Goal: Task Accomplishment & Management: Complete application form

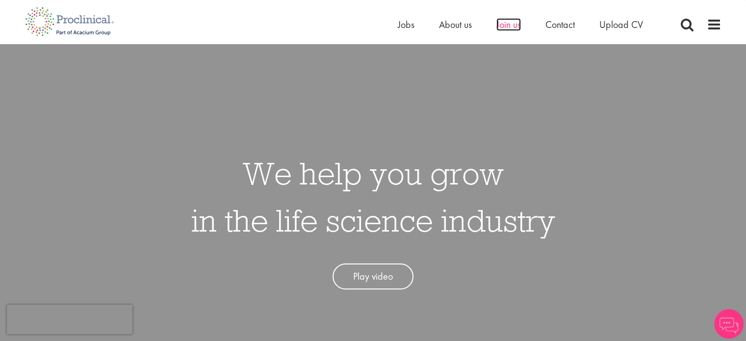
click at [503, 29] on span "Join us" at bounding box center [509, 24] width 25 height 13
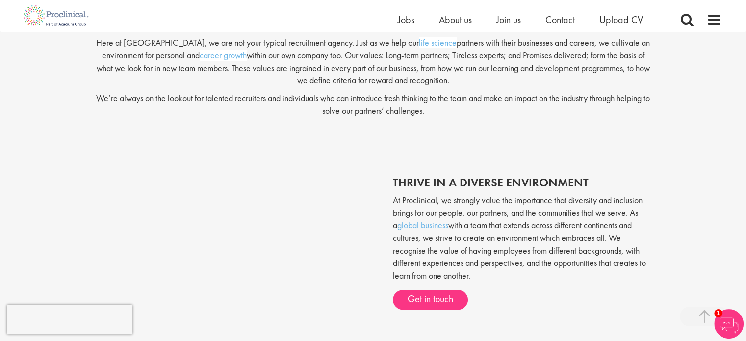
scroll to position [345, 0]
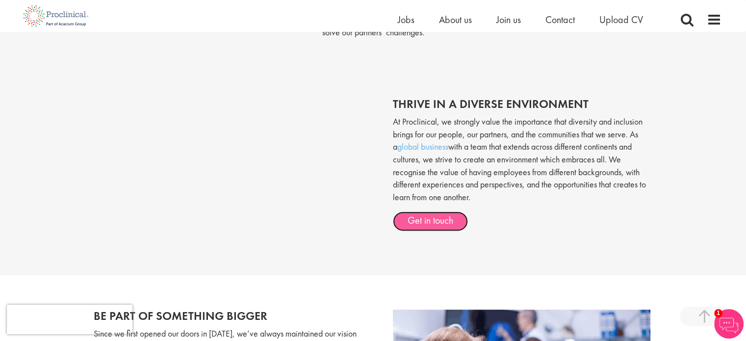
click at [439, 218] on link "Get in touch" at bounding box center [430, 222] width 75 height 20
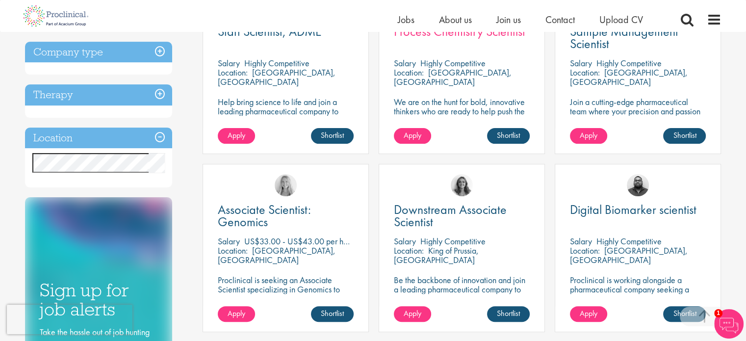
scroll to position [245, 0]
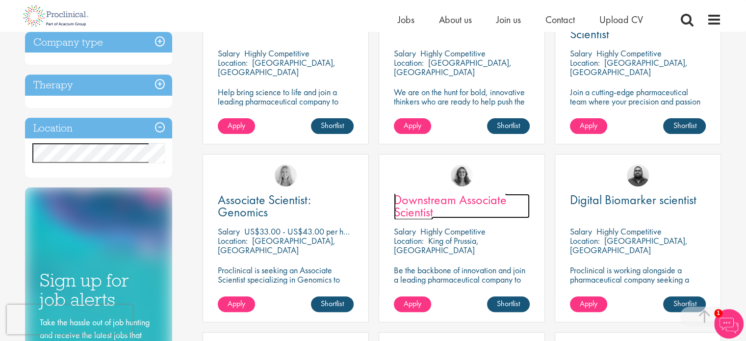
click at [455, 204] on span "Downstream Associate Scientist" at bounding box center [450, 205] width 113 height 29
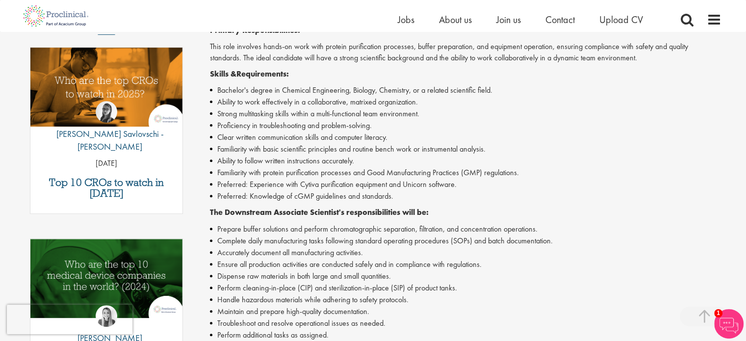
scroll to position [196, 0]
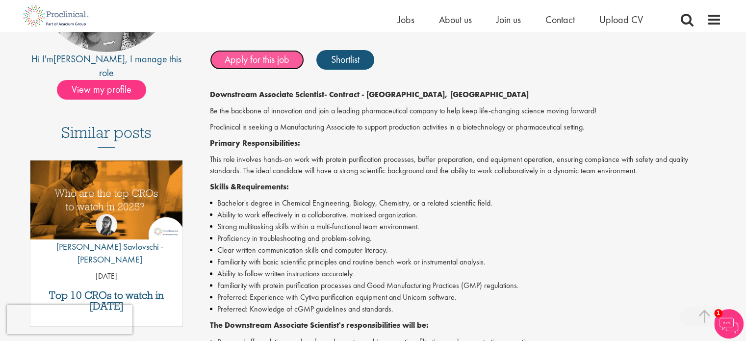
click at [249, 65] on link "Apply for this job" at bounding box center [257, 60] width 94 height 20
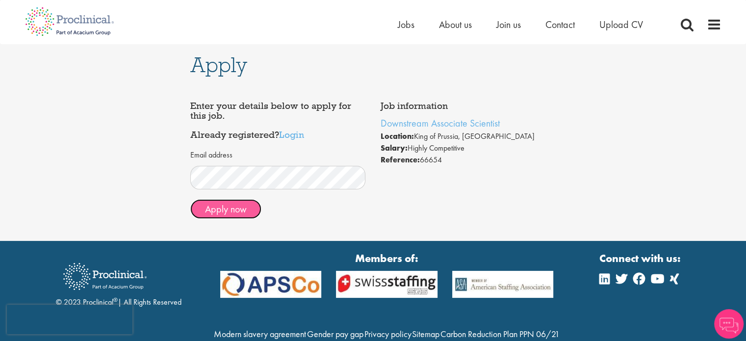
click at [231, 209] on button "Apply now" at bounding box center [225, 209] width 71 height 20
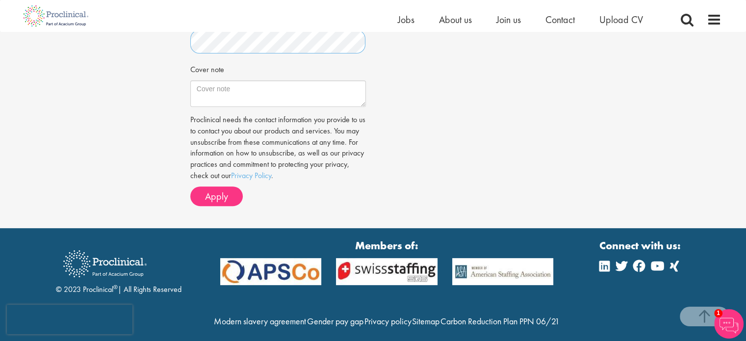
scroll to position [344, 0]
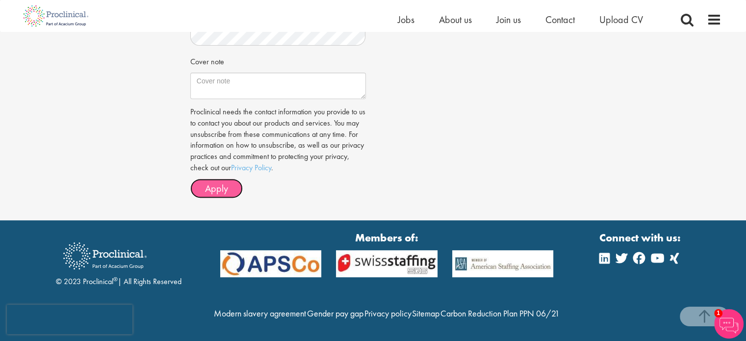
click at [224, 187] on span "Apply" at bounding box center [216, 188] width 23 height 13
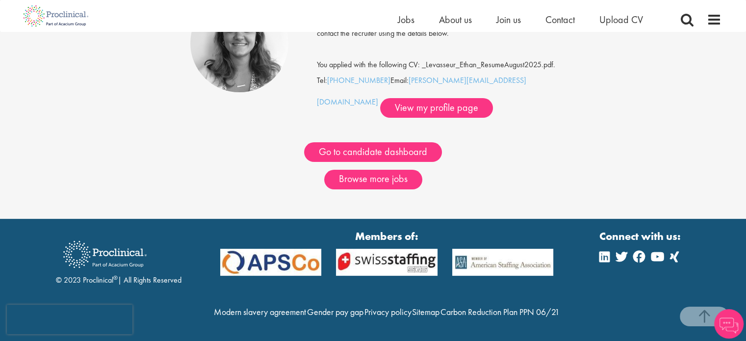
scroll to position [54, 0]
